Goal: Transaction & Acquisition: Purchase product/service

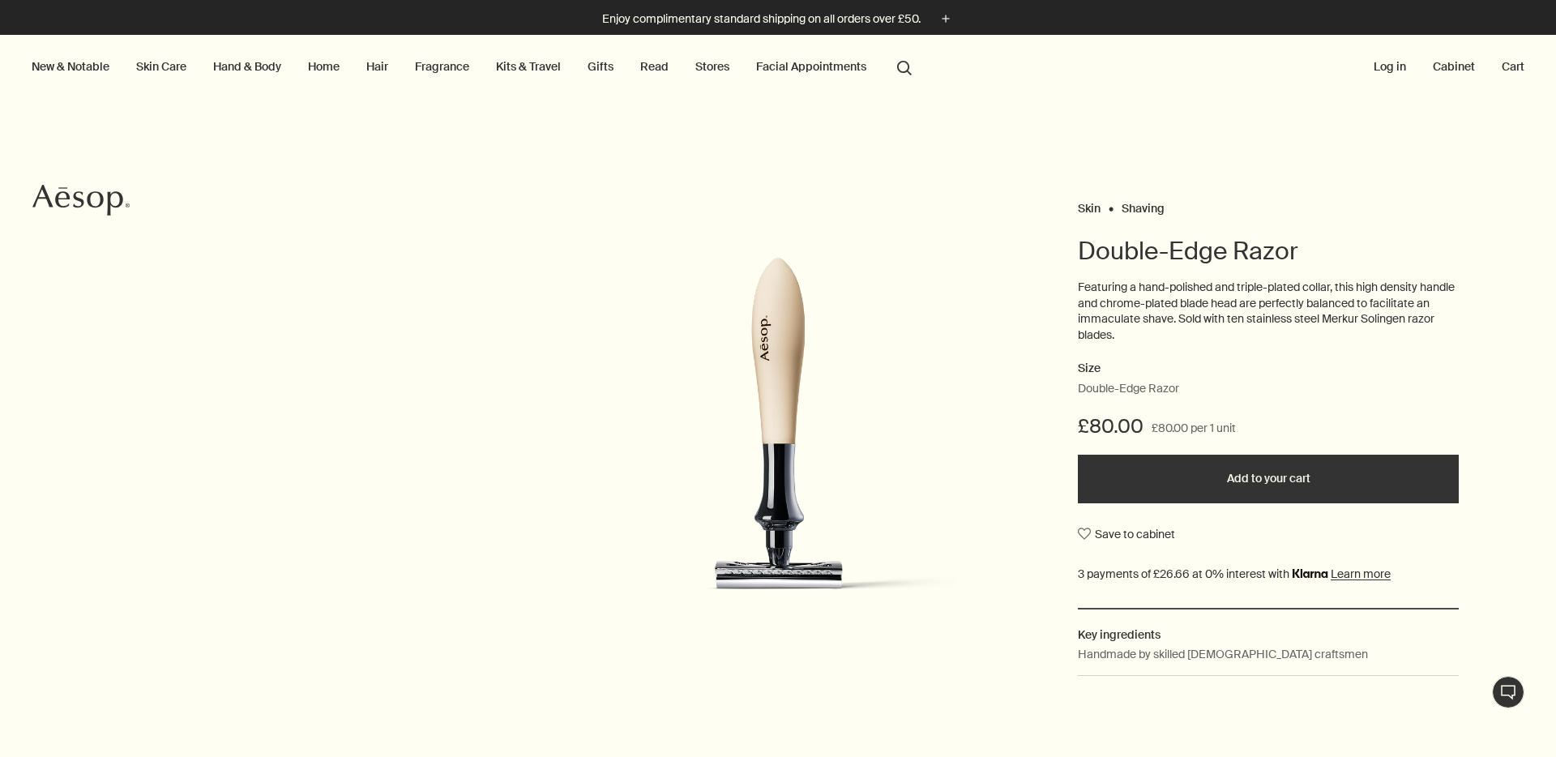
click at [1134, 302] on p "Featuring a hand-polished and triple-plated collar, this high density handle an…" at bounding box center [1268, 311] width 381 height 63
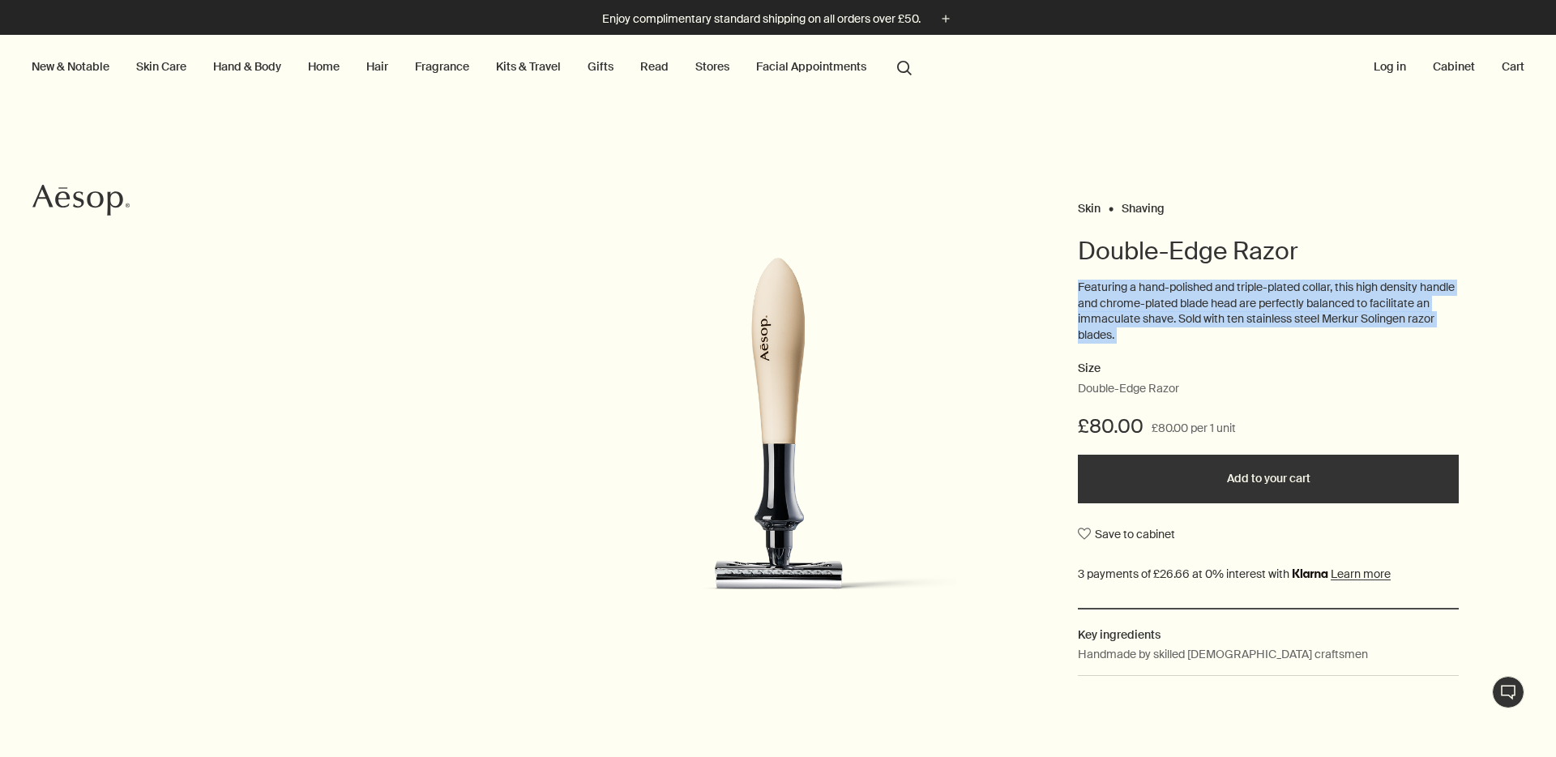
click at [1134, 302] on p "Featuring a hand-polished and triple-plated collar, this high density handle an…" at bounding box center [1268, 311] width 381 height 63
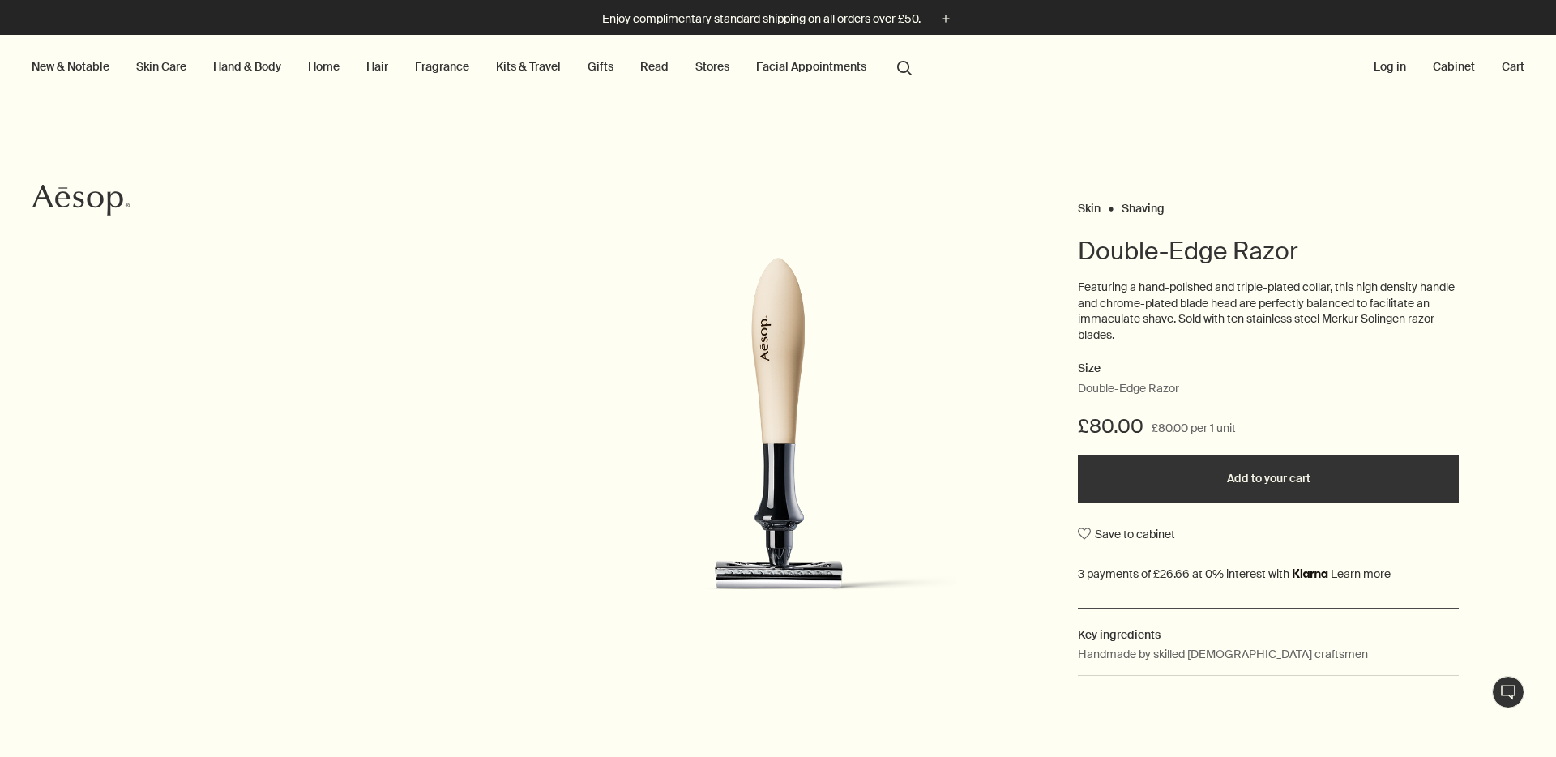
click at [811, 339] on img at bounding box center [778, 439] width 357 height 363
click at [754, 346] on img at bounding box center [778, 439] width 357 height 363
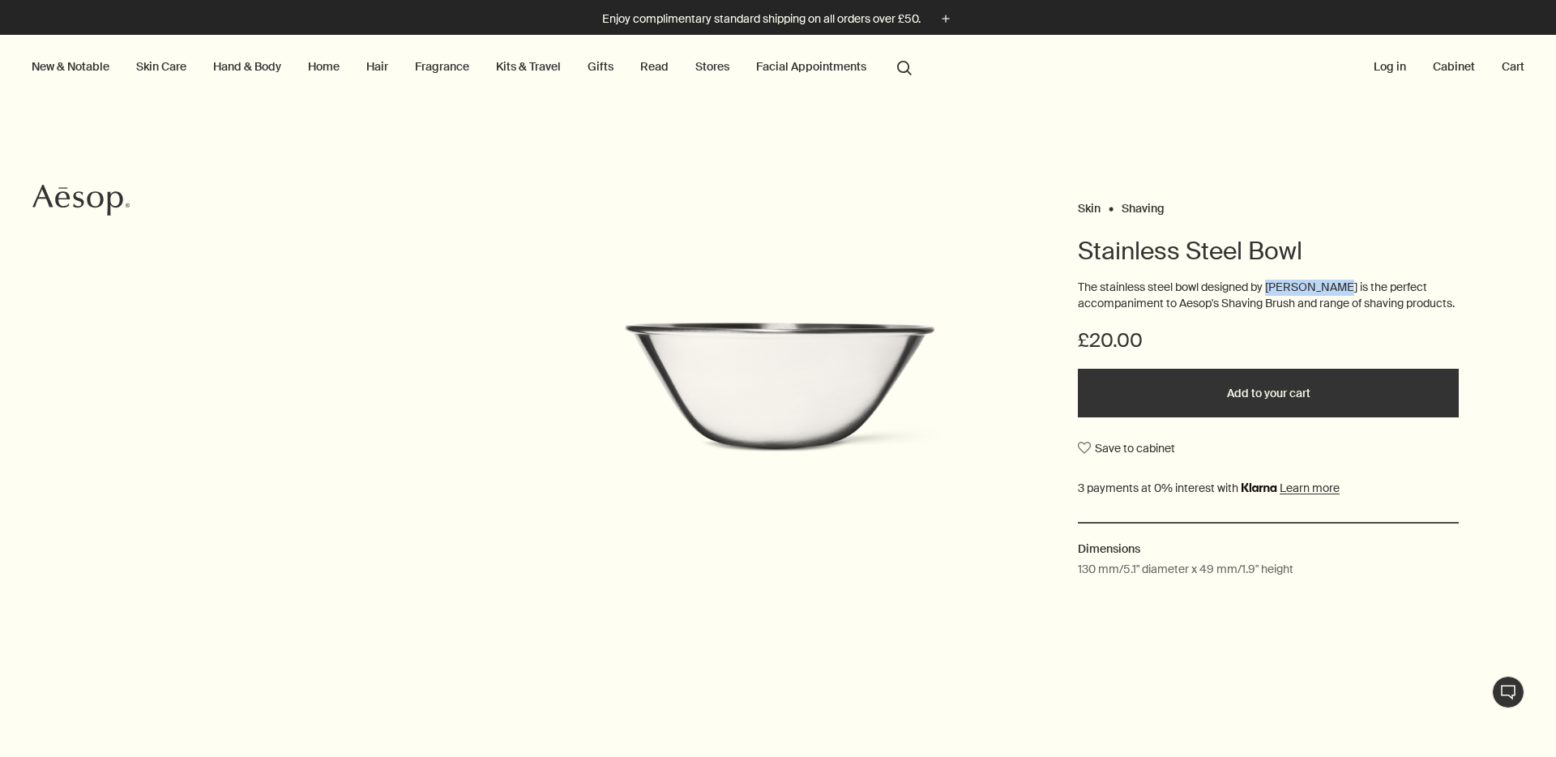
drag, startPoint x: 1264, startPoint y: 287, endPoint x: 1325, endPoint y: 290, distance: 60.9
click at [1325, 290] on p "The stainless steel bowl designed by [PERSON_NAME] is the perfect accompaniment…" at bounding box center [1268, 296] width 381 height 32
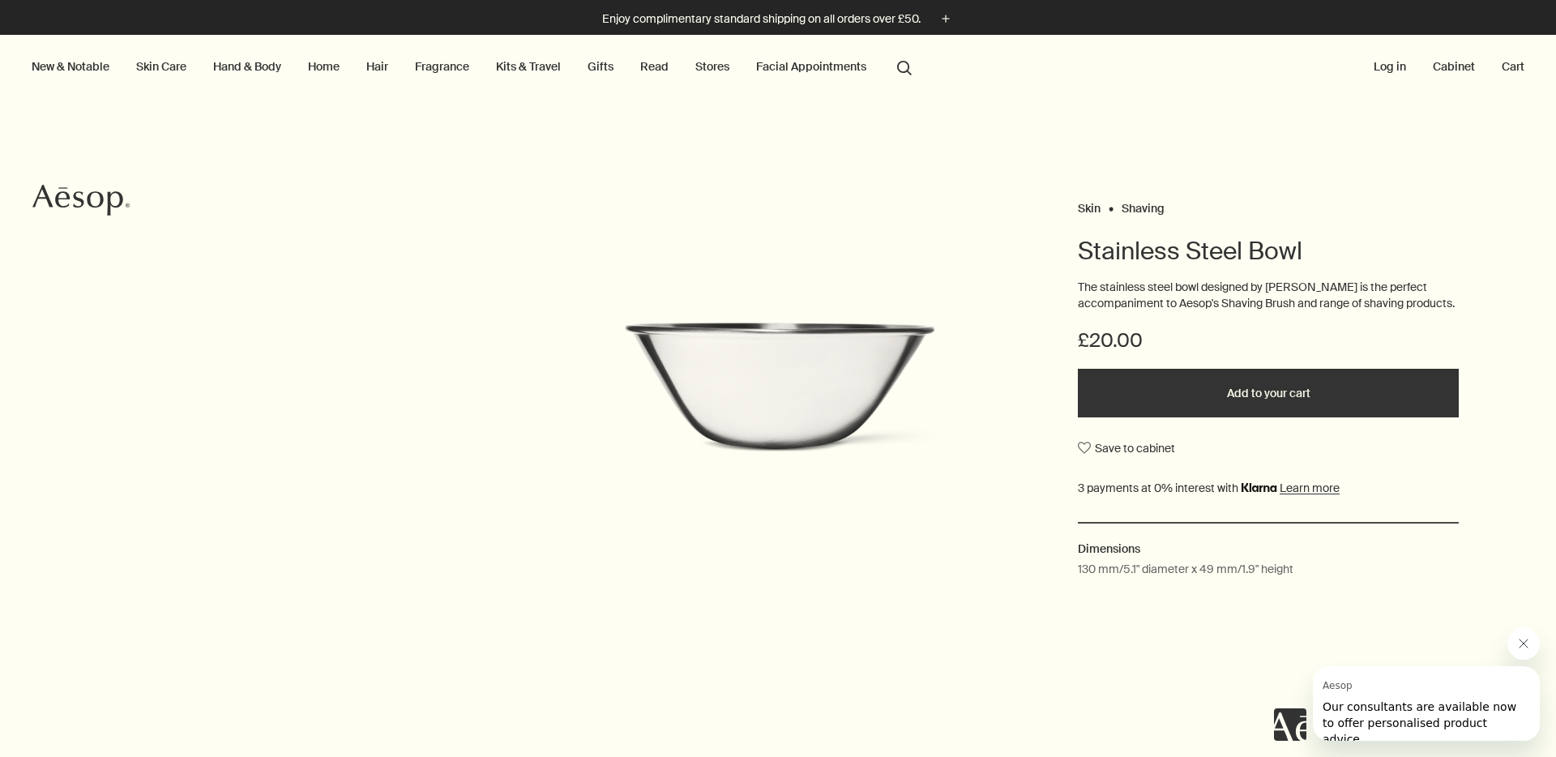
click at [1146, 304] on p "The stainless steel bowl designed by Sori Yanagi is the perfect accompaniment t…" at bounding box center [1268, 296] width 381 height 32
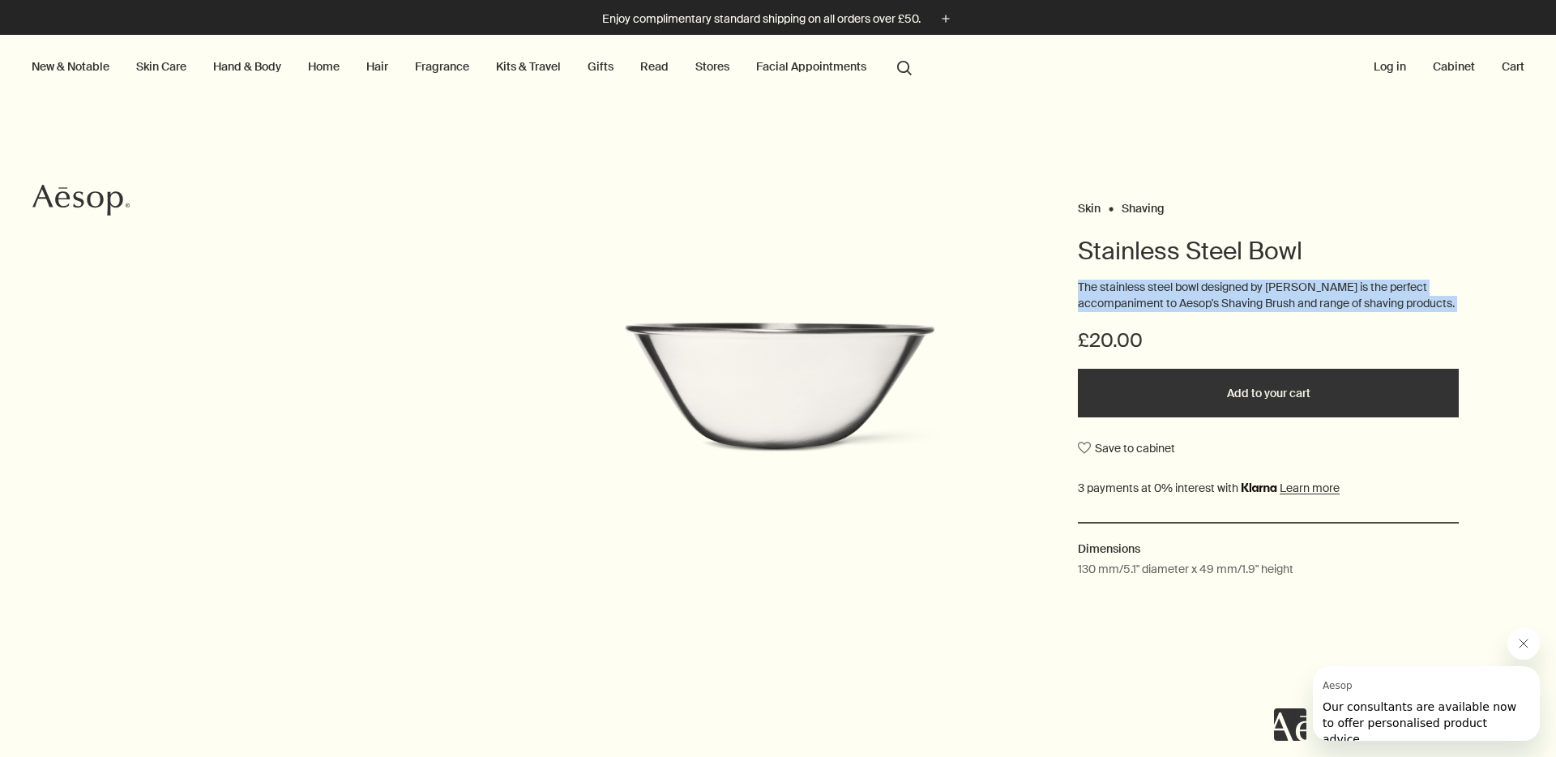
click at [1146, 304] on p "The stainless steel bowl designed by Sori Yanagi is the perfect accompaniment t…" at bounding box center [1268, 296] width 381 height 32
click at [1125, 303] on p "The stainless steel bowl designed by Sori Yanagi is the perfect accompaniment t…" at bounding box center [1268, 296] width 381 height 32
